Goal: Answer question/provide support

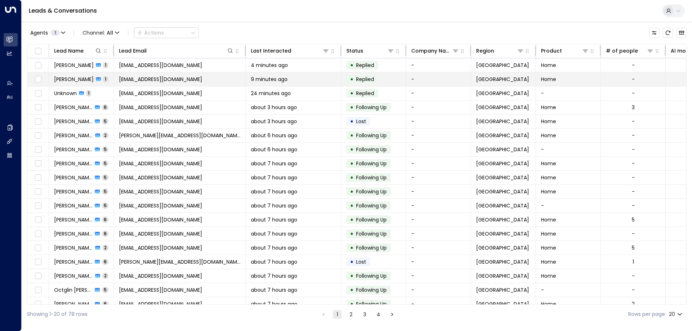
click at [73, 79] on span "[PERSON_NAME]" at bounding box center [74, 79] width 40 height 7
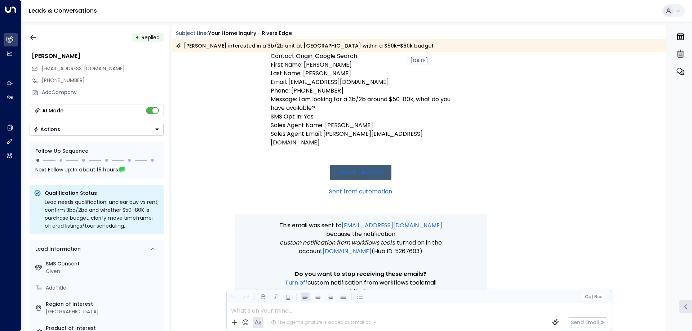
scroll to position [127, 0]
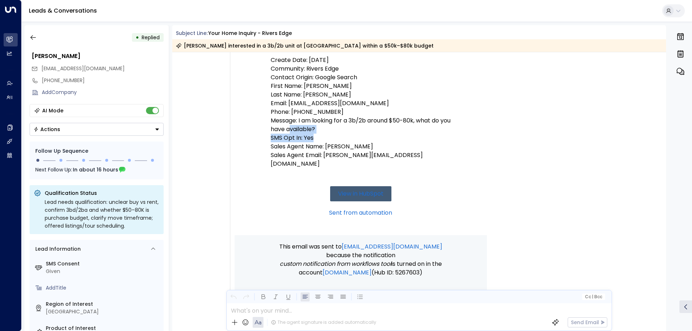
drag, startPoint x: 327, startPoint y: 136, endPoint x: 301, endPoint y: 133, distance: 26.2
click at [301, 133] on td "New Lead - Rivers Edge Create Date: [DATE] Community: Rivers Edge Contact Origi…" at bounding box center [361, 125] width 180 height 219
click at [328, 131] on p "Message: I am looking for a 3b/2b around $50-80k, what do you have available?" at bounding box center [361, 124] width 180 height 17
click at [60, 264] on label "SMS Consent" at bounding box center [103, 264] width 115 height 8
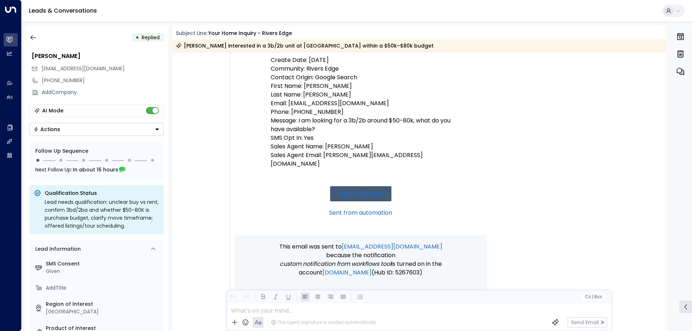
click at [119, 171] on icon at bounding box center [122, 170] width 6 height 5
click at [120, 169] on icon at bounding box center [122, 170] width 6 height 6
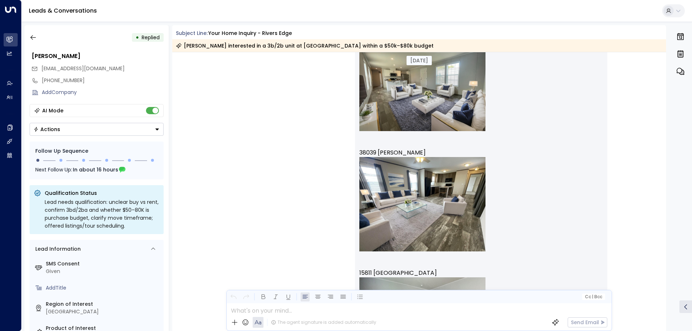
scroll to position [776, 0]
